Goal: Task Accomplishment & Management: Use online tool/utility

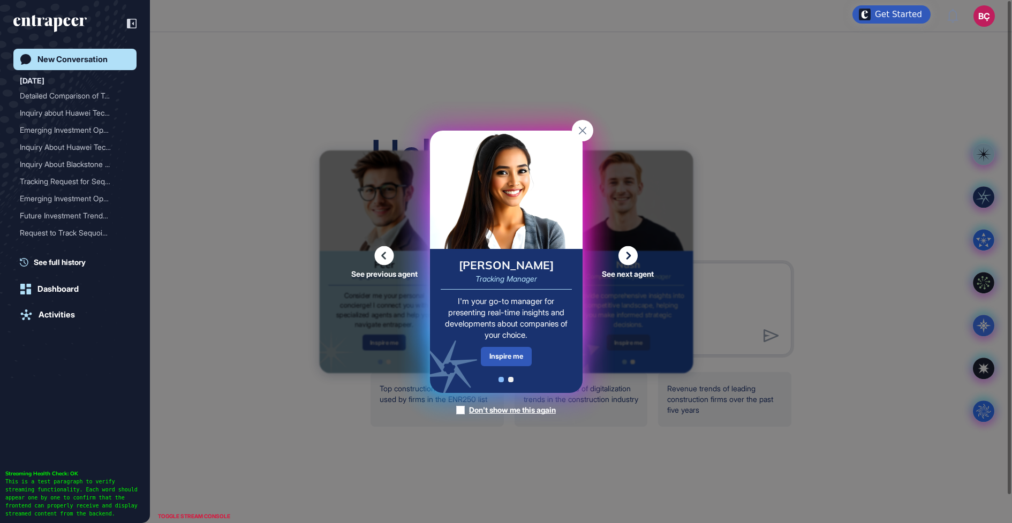
scroll to position [1, 1]
click at [582, 133] on rect at bounding box center [582, 130] width 21 height 21
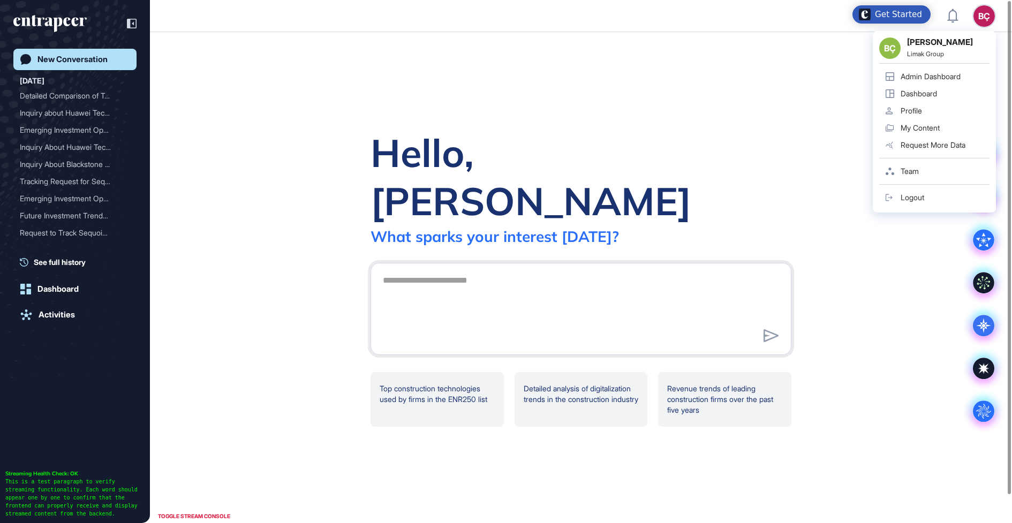
click at [989, 13] on div "BÇ BÇ Beril Çiftci Limak Group Admin Dashboard Dashboard Profile My Content Req…" at bounding box center [983, 15] width 21 height 21
click at [929, 75] on div "Admin Dashboard" at bounding box center [930, 76] width 60 height 9
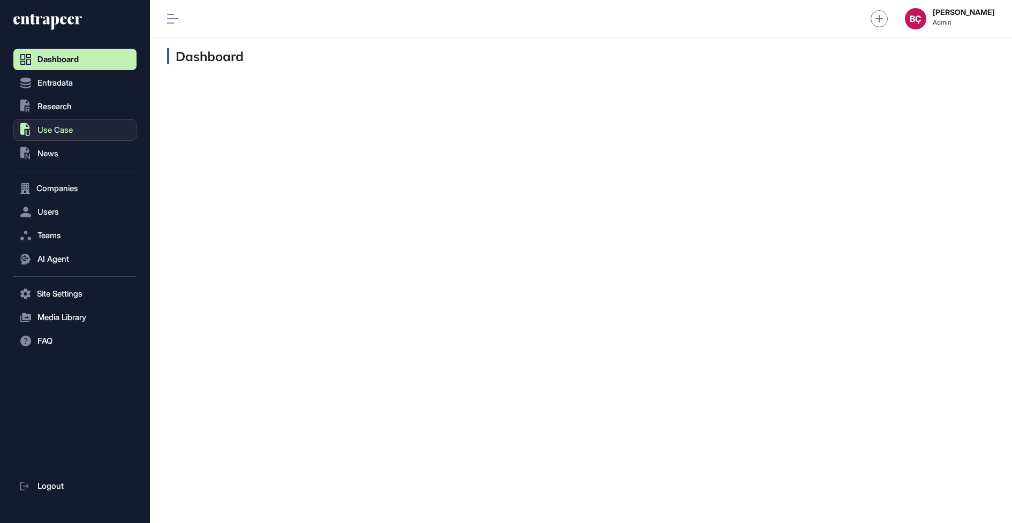
scroll to position [1, 1]
click at [77, 108] on button ".st0{fill:currentColor} Research" at bounding box center [74, 106] width 123 height 21
click at [57, 149] on span "News" at bounding box center [47, 153] width 21 height 9
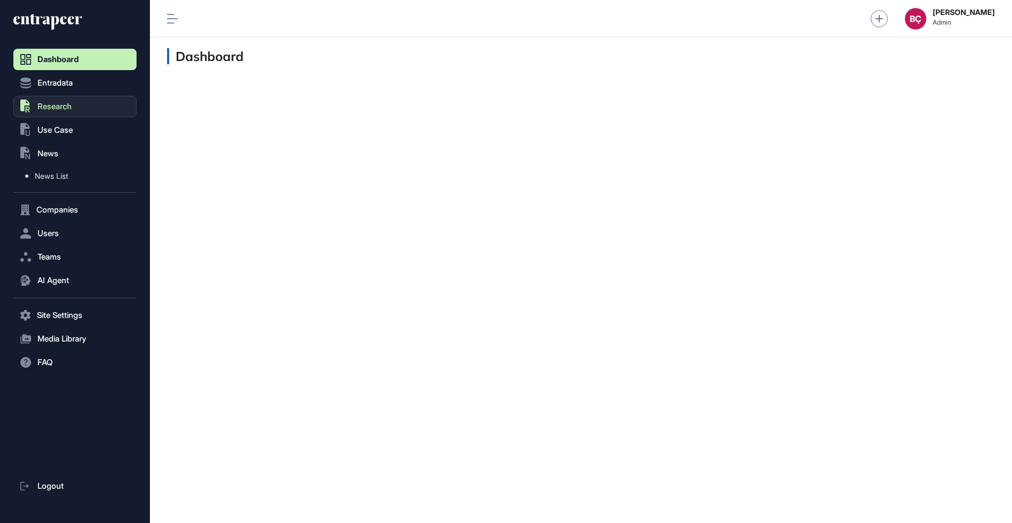
click at [80, 96] on button ".st0{fill:currentColor} Research" at bounding box center [74, 106] width 123 height 21
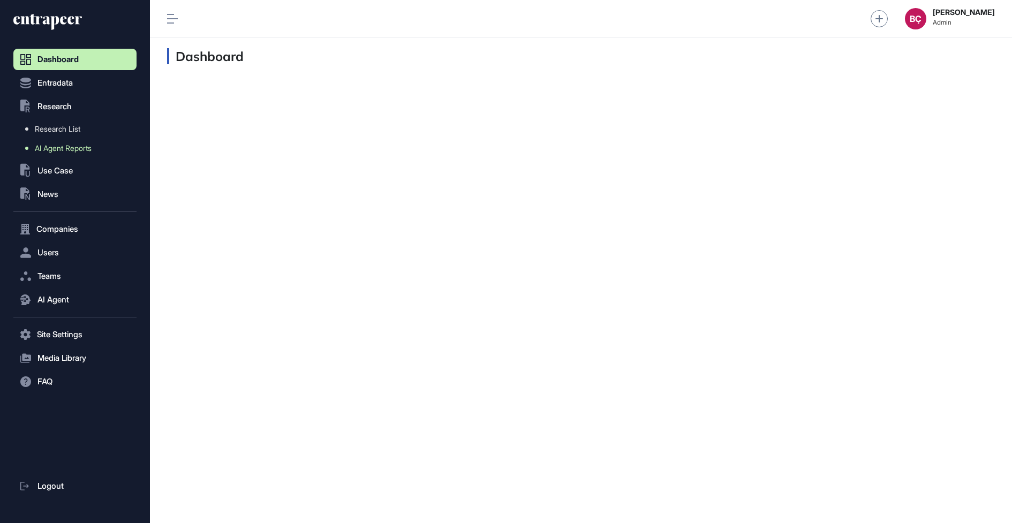
click at [71, 143] on link "AI Agent Reports" at bounding box center [78, 148] width 118 height 19
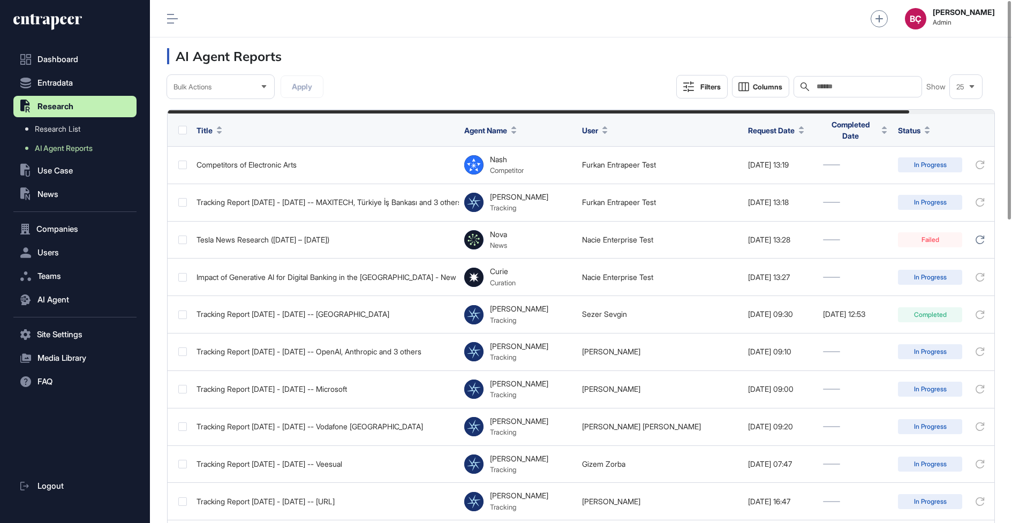
click at [870, 85] on input "text" at bounding box center [865, 86] width 100 height 9
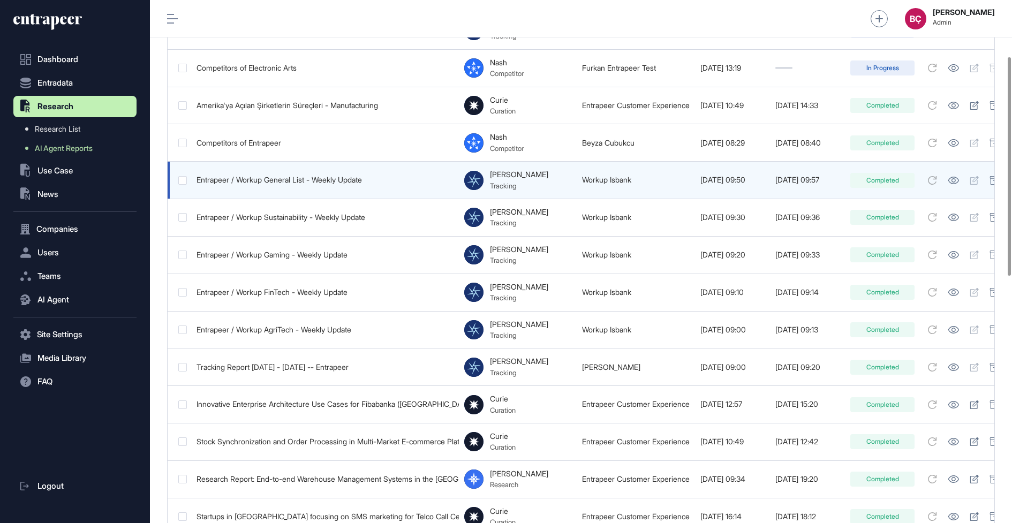
scroll to position [146, 0]
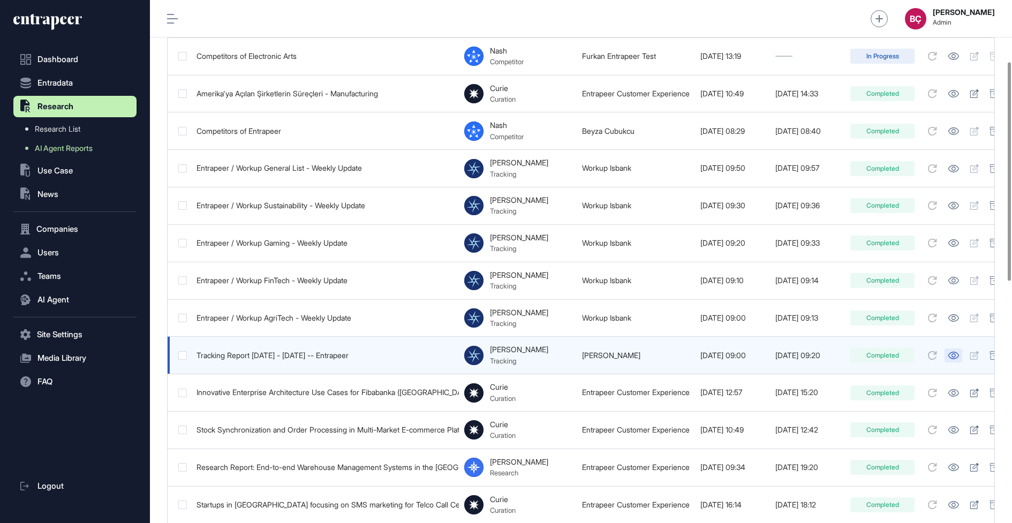
type input "*********"
click at [959, 352] on icon at bounding box center [953, 355] width 11 height 7
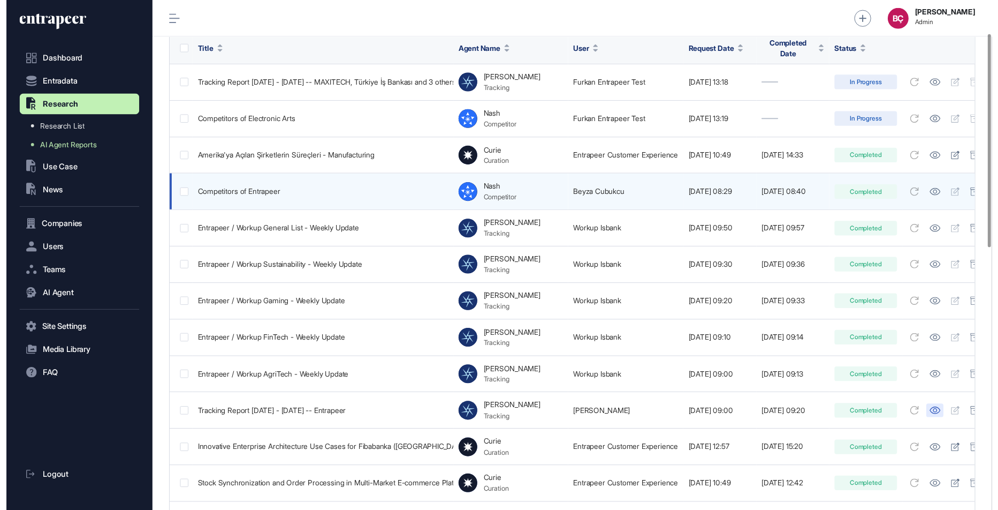
scroll to position [0, 0]
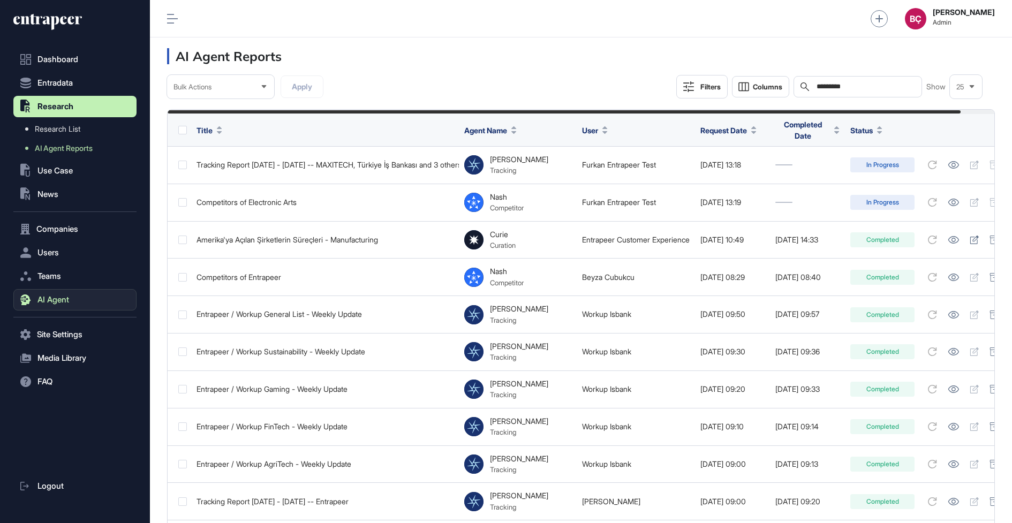
click at [41, 308] on button "AI Agent" at bounding box center [74, 299] width 123 height 21
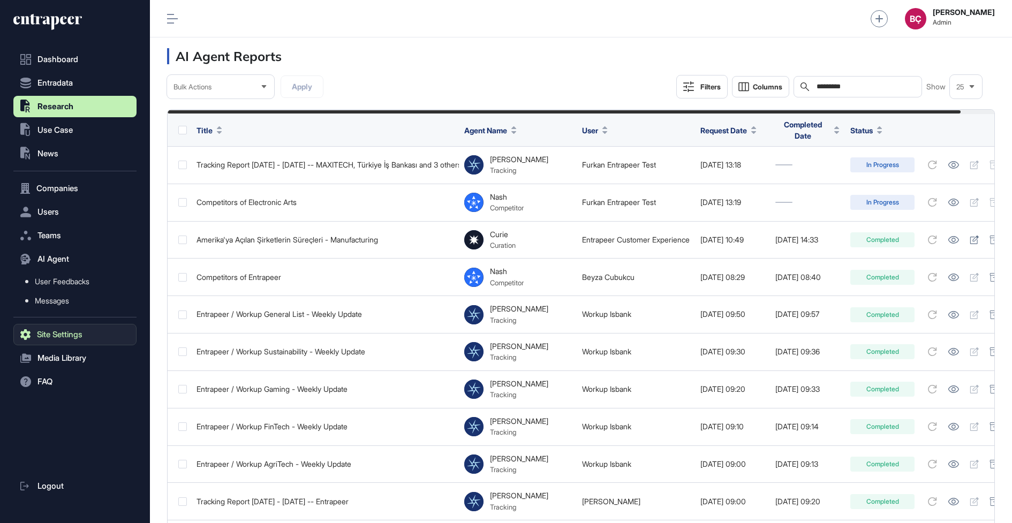
click at [42, 336] on span "Site Settings" at bounding box center [60, 334] width 46 height 9
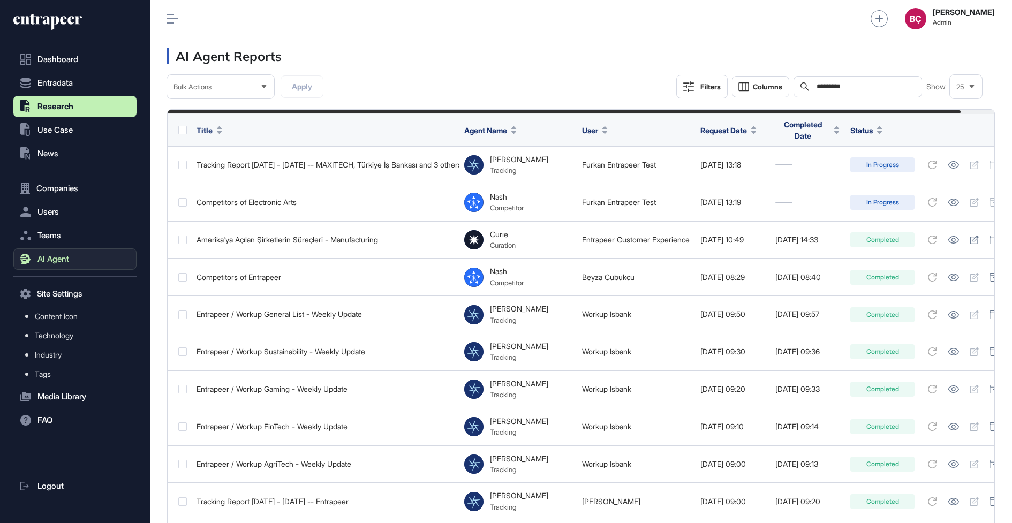
click at [55, 250] on button "AI Agent" at bounding box center [74, 258] width 123 height 21
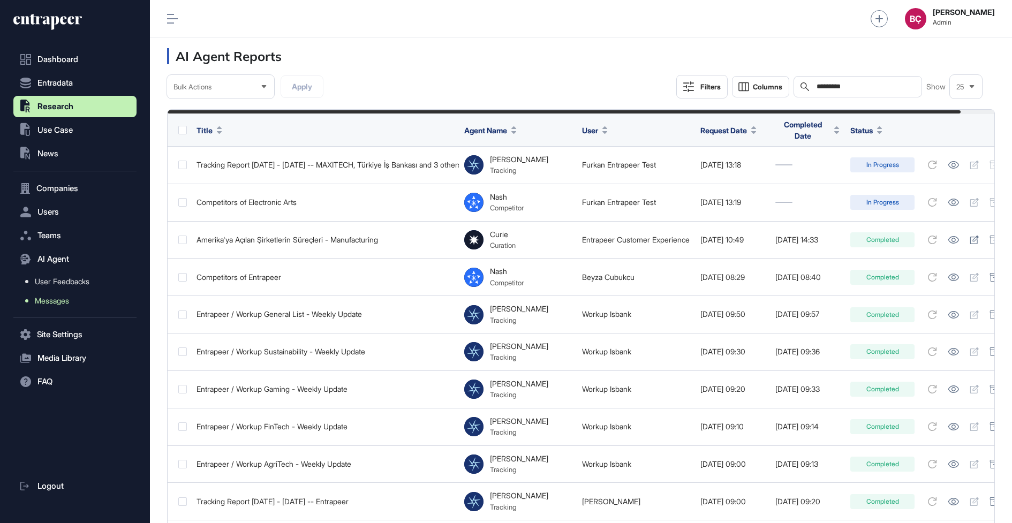
click at [52, 297] on span "Messages" at bounding box center [52, 301] width 34 height 9
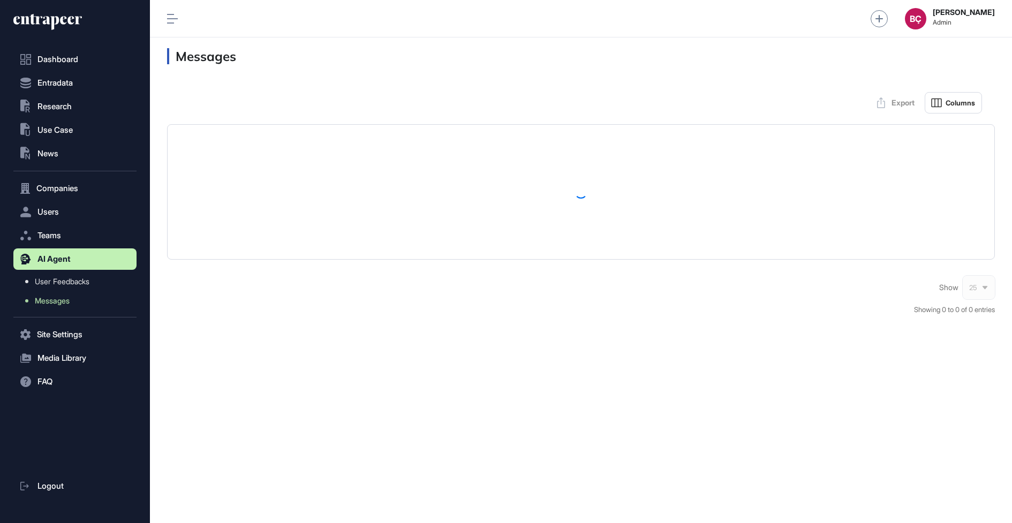
scroll to position [502, 123]
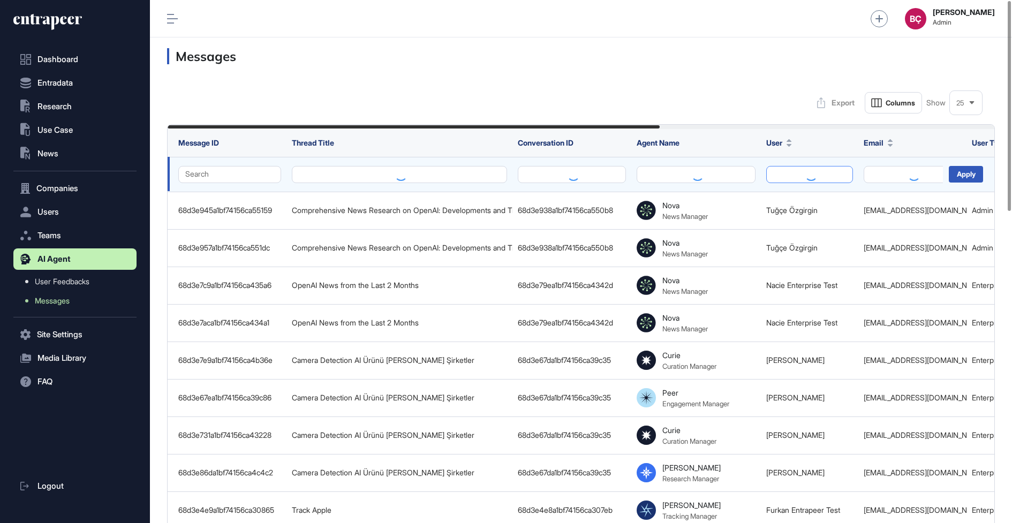
click at [811, 173] on button at bounding box center [809, 174] width 87 height 17
click at [885, 173] on button at bounding box center [911, 174] width 97 height 17
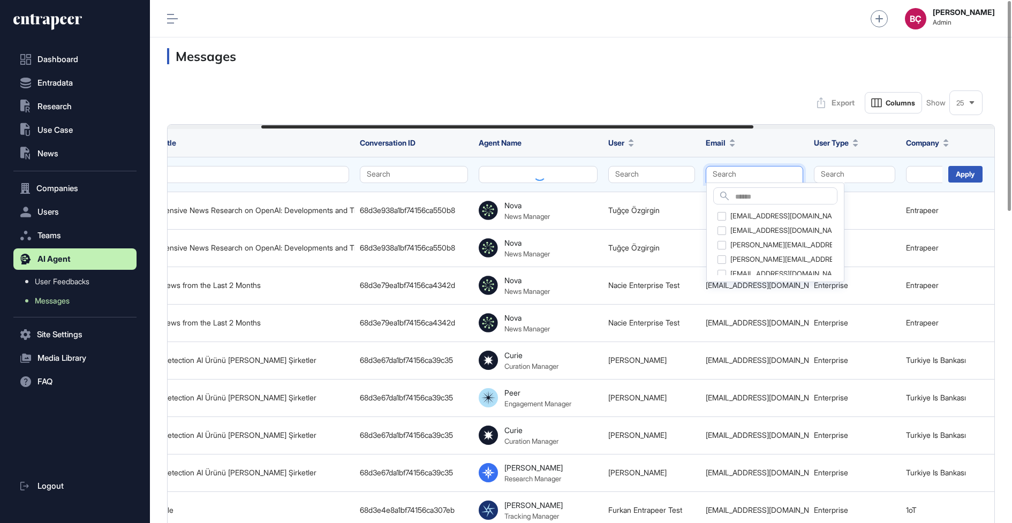
scroll to position [0, 160]
click at [882, 171] on button "Search" at bounding box center [852, 174] width 81 height 17
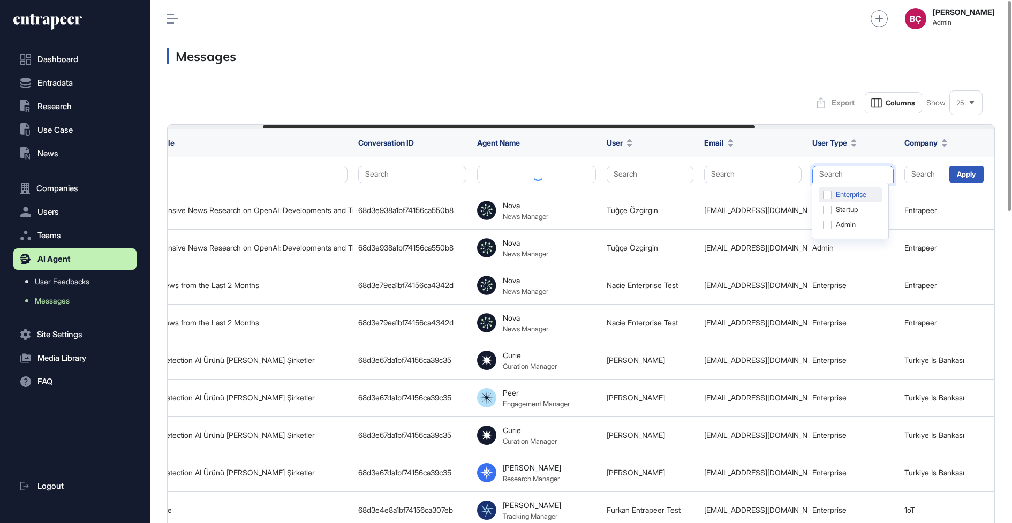
click at [828, 194] on div "Enterprise" at bounding box center [850, 194] width 63 height 15
click at [956, 180] on div "Apply" at bounding box center [966, 174] width 34 height 17
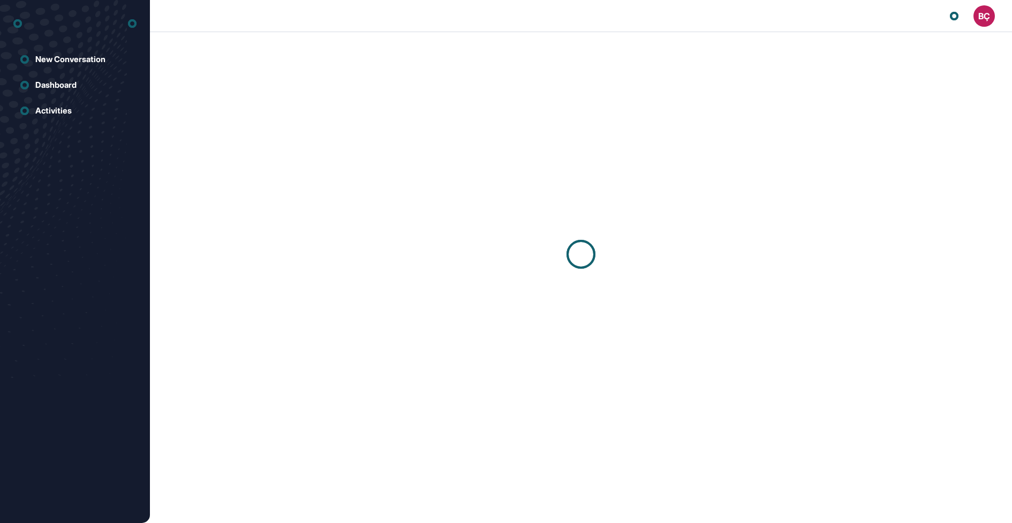
scroll to position [1, 1]
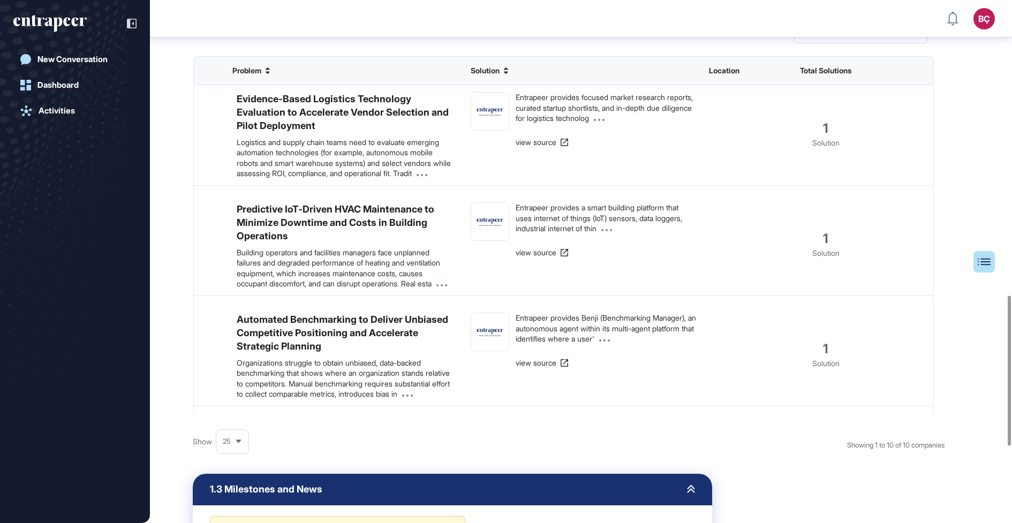
scroll to position [1026, 0]
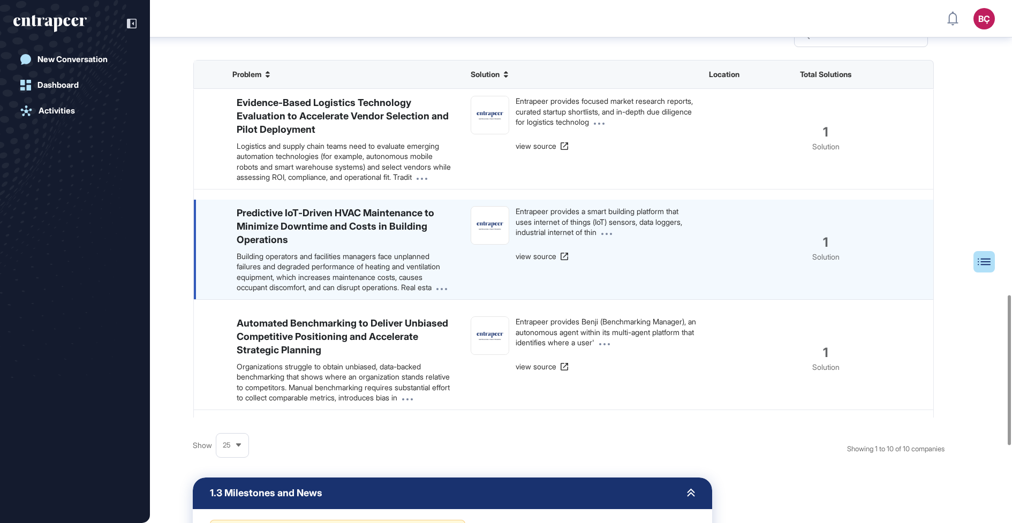
click at [307, 247] on h6 "Predictive IoT-Driven HVAC Maintenance to Minimize Downtime and Costs in Buildi…" at bounding box center [345, 226] width 217 height 41
click at [301, 239] on h6 "Predictive IoT-Driven HVAC Maintenance to Minimize Downtime and Costs in Buildi…" at bounding box center [345, 226] width 217 height 41
click at [548, 262] on link "view source" at bounding box center [543, 256] width 54 height 11
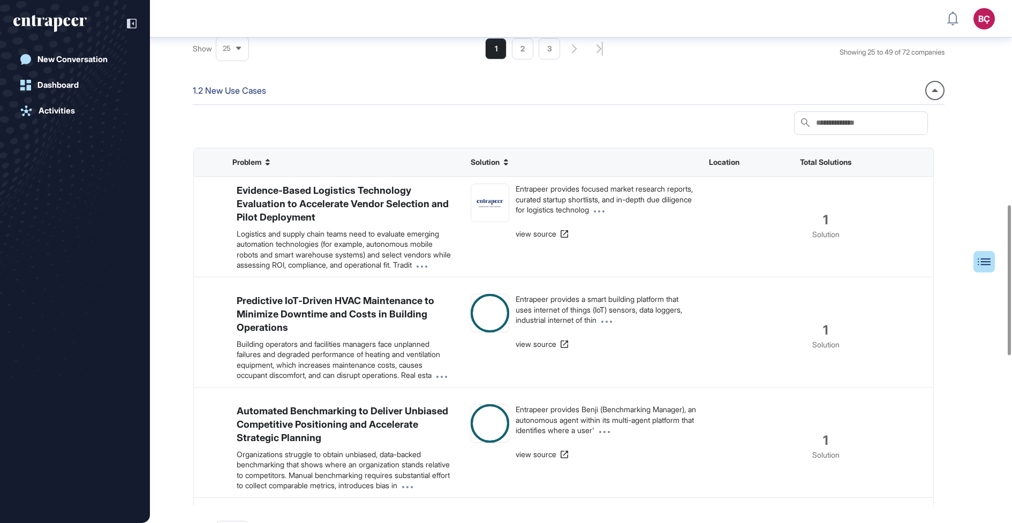
scroll to position [940, 0]
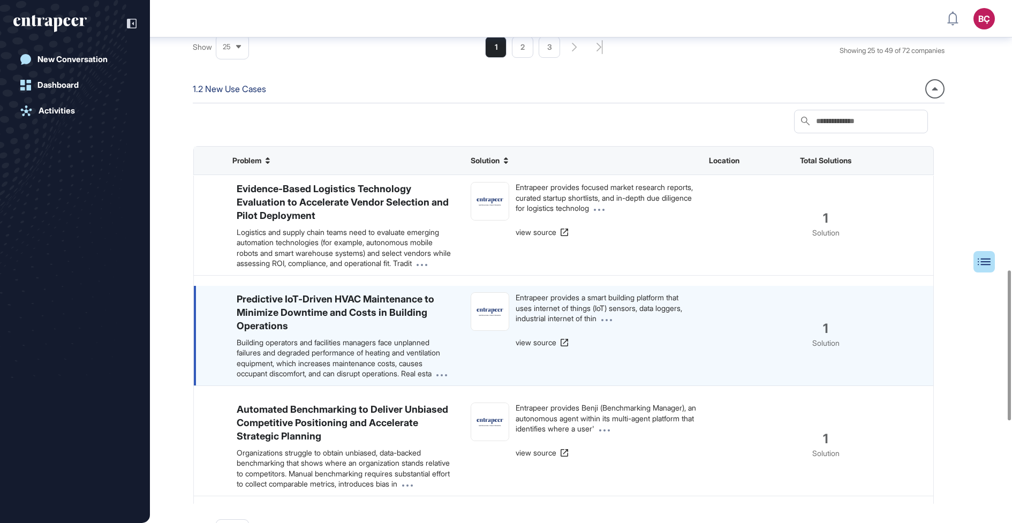
click at [304, 314] on h6 "Predictive IoT-Driven HVAC Maintenance to Minimize Downtime and Costs in Buildi…" at bounding box center [345, 312] width 217 height 41
click at [293, 316] on h6 "Predictive IoT-Driven HVAC Maintenance to Minimize Downtime and Costs in Buildi…" at bounding box center [345, 312] width 217 height 41
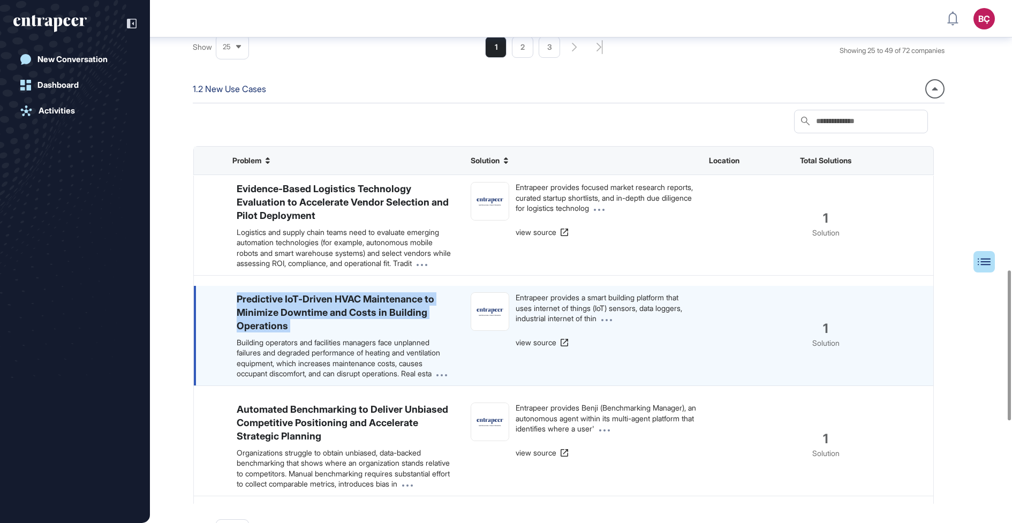
click at [293, 316] on h6 "Predictive IoT-Driven HVAC Maintenance to Minimize Downtime and Costs in Buildi…" at bounding box center [345, 312] width 217 height 41
click at [305, 307] on h6 "Predictive IoT-Driven HVAC Maintenance to Minimize Downtime and Costs in Buildi…" at bounding box center [345, 312] width 217 height 41
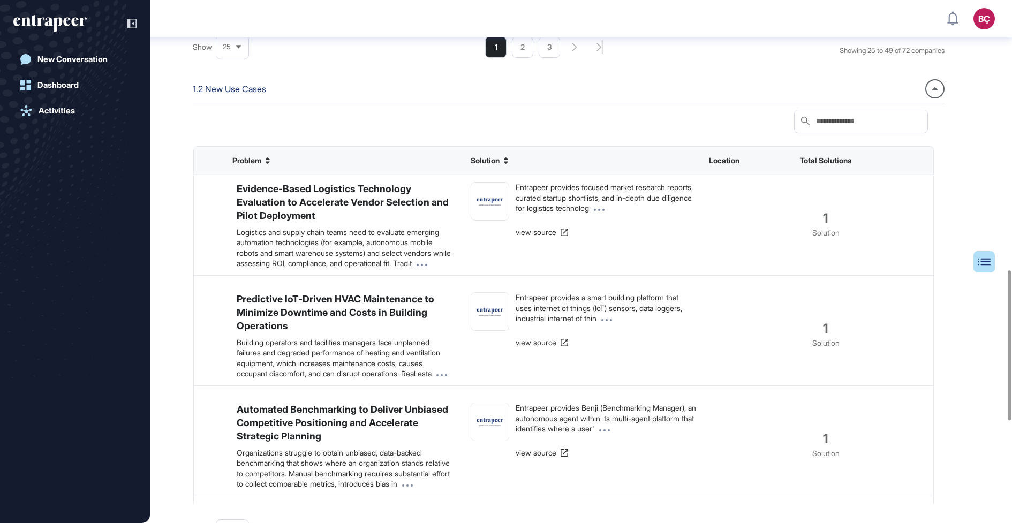
click at [41, 18] on icon "entrapeer-logo" at bounding box center [49, 23] width 73 height 17
